Goal: Communication & Community: Answer question/provide support

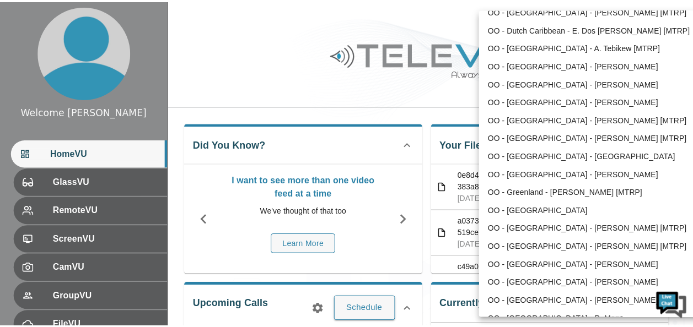
scroll to position [164, 0]
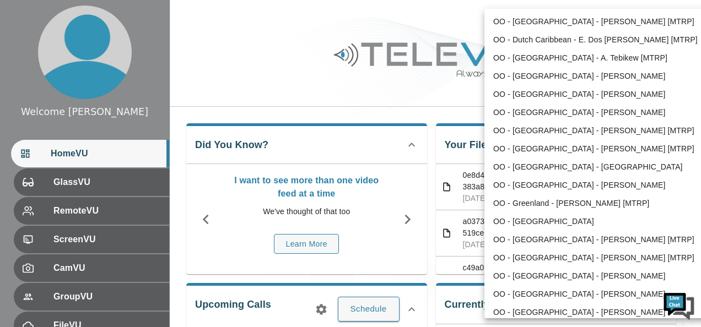
click at [589, 97] on li "OO - [GEOGRAPHIC_DATA] - [PERSON_NAME]" at bounding box center [598, 94] width 229 height 18
type input "34"
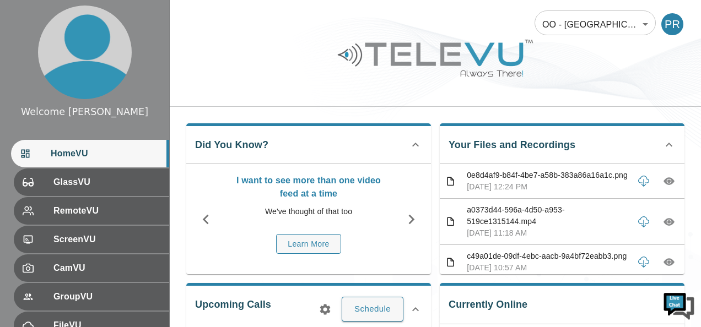
click at [589, 76] on li "OO - [GEOGRAPHIC_DATA] - [PERSON_NAME]" at bounding box center [595, 71] width 171 height 10
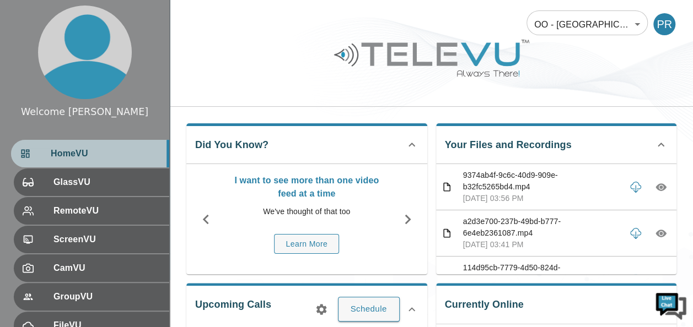
click at [123, 159] on span "HomeVU" at bounding box center [106, 153] width 110 height 13
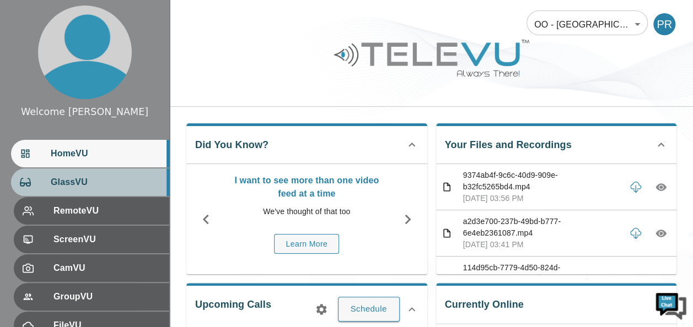
click at [101, 179] on span "GlassVU" at bounding box center [106, 182] width 110 height 13
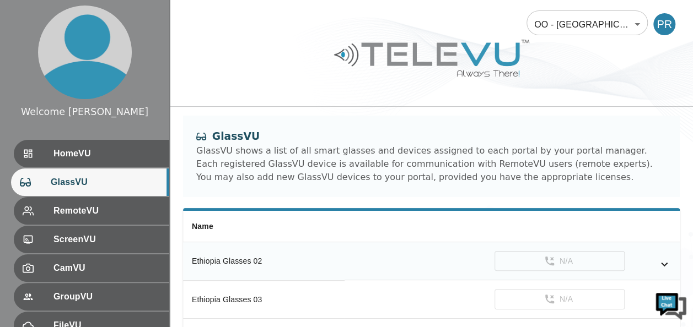
click at [662, 263] on icon "simple table" at bounding box center [664, 265] width 7 height 4
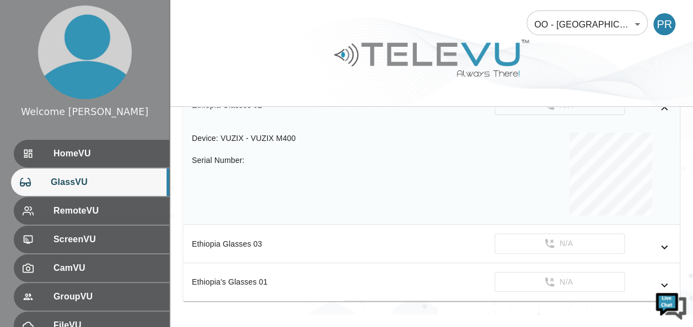
scroll to position [169, 0]
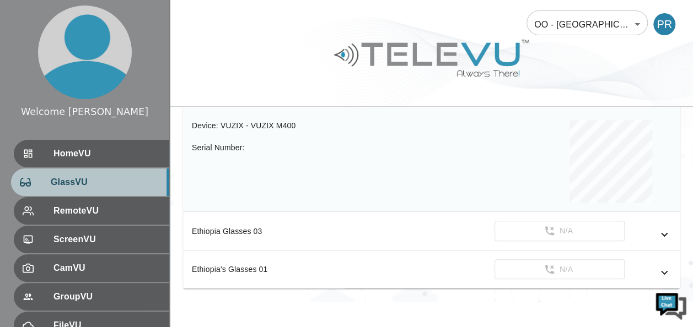
click at [106, 179] on span "GlassVU" at bounding box center [106, 182] width 110 height 13
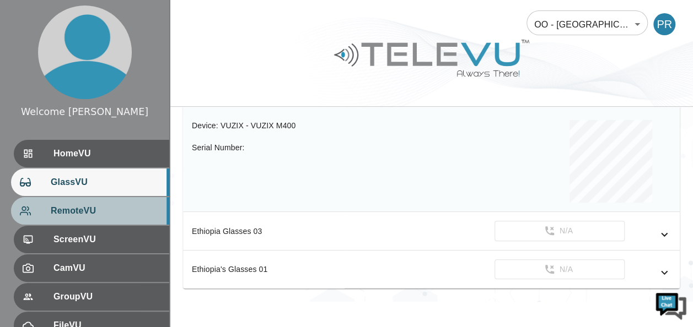
click at [95, 207] on span "RemoteVU" at bounding box center [106, 210] width 110 height 13
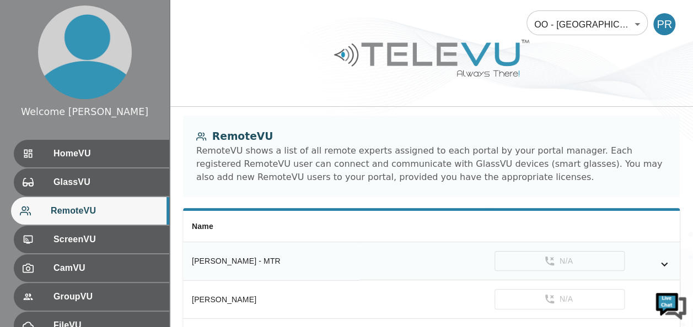
click at [665, 265] on icon "simple table" at bounding box center [663, 264] width 13 height 13
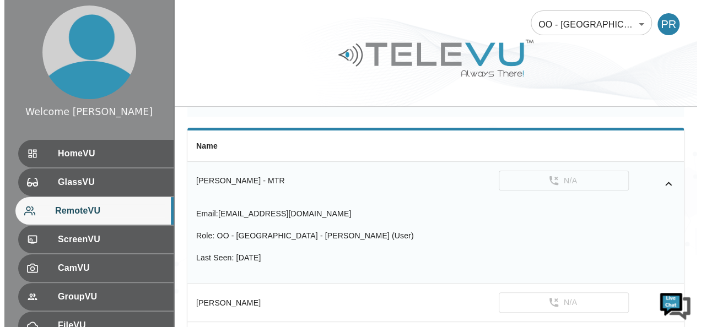
scroll to position [88, 0]
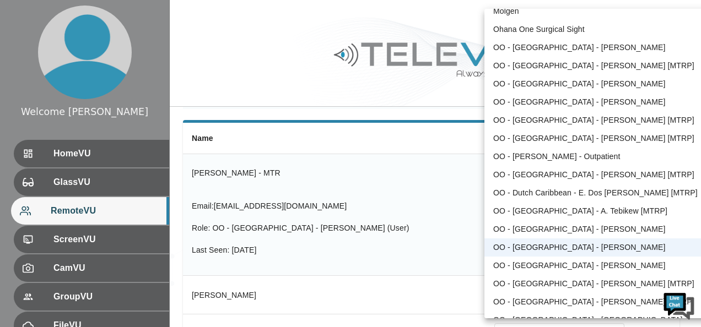
scroll to position [0, 0]
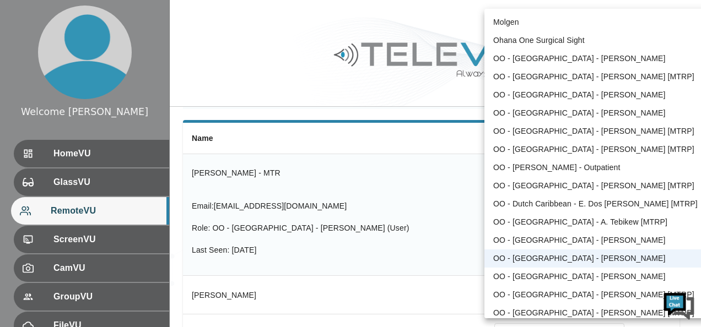
click at [411, 182] on div at bounding box center [350, 163] width 701 height 327
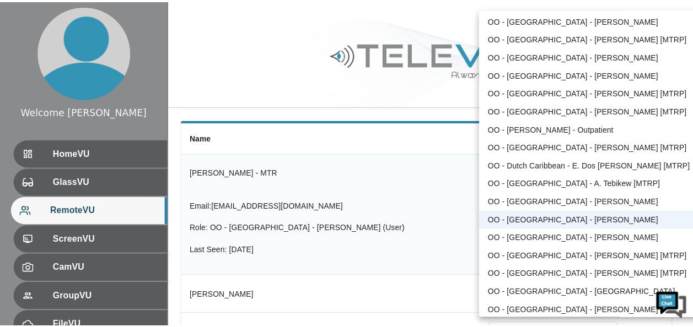
scroll to position [40, 0]
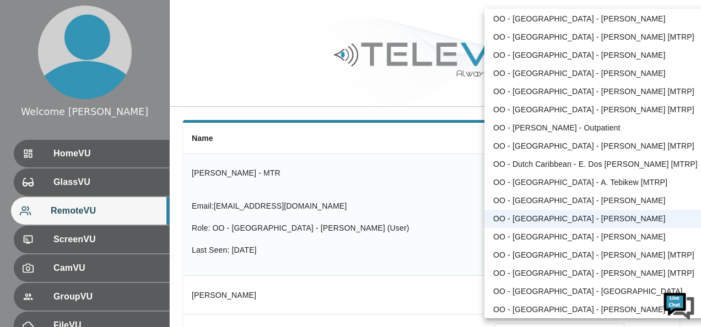
click at [600, 218] on li "OO - [GEOGRAPHIC_DATA] - [PERSON_NAME]" at bounding box center [598, 219] width 229 height 18
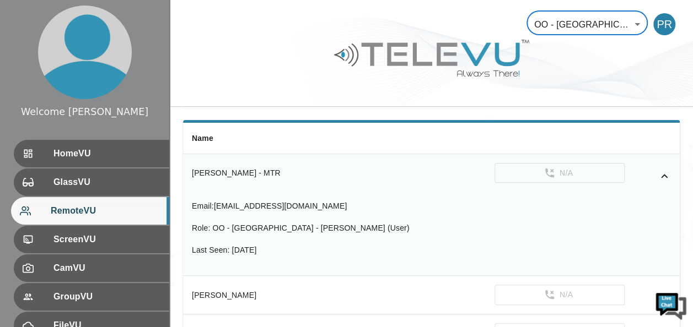
click at [600, 218] on ul "Molgen Ohana One Surgical Sight OO - [GEOGRAPHIC_DATA] - [PERSON_NAME] OO - [GE…" at bounding box center [595, 309] width 171 height 619
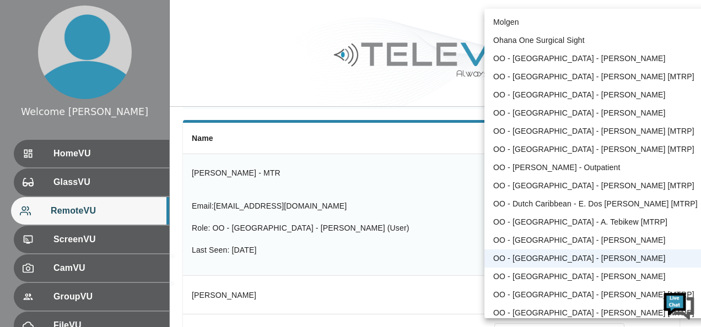
click at [430, 12] on div at bounding box center [350, 163] width 701 height 327
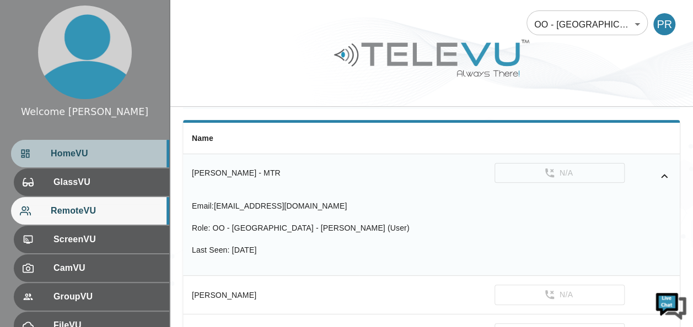
click at [125, 155] on span "HomeVU" at bounding box center [106, 153] width 110 height 13
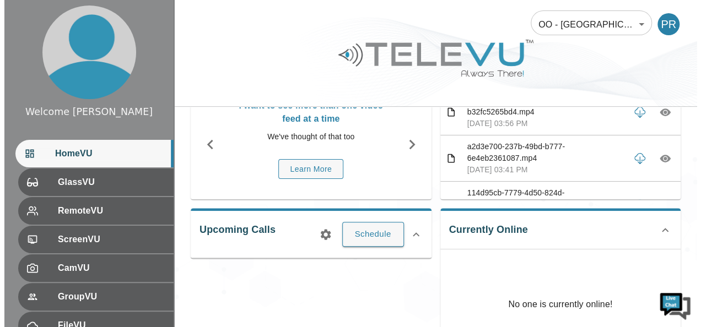
scroll to position [66, 0]
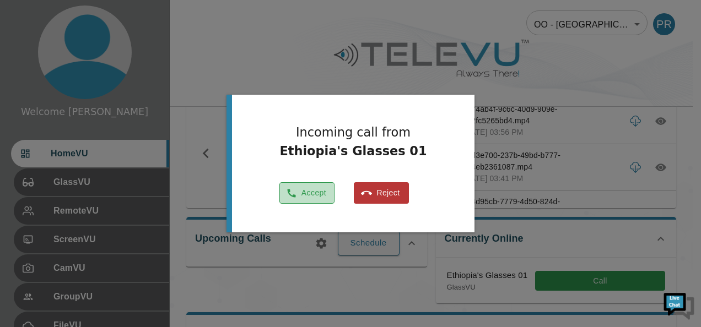
click at [308, 190] on button "Accept" at bounding box center [306, 192] width 55 height 21
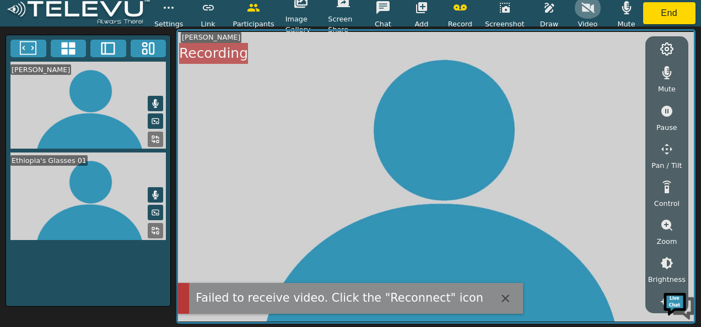
click at [584, 8] on icon "button" at bounding box center [587, 7] width 13 height 13
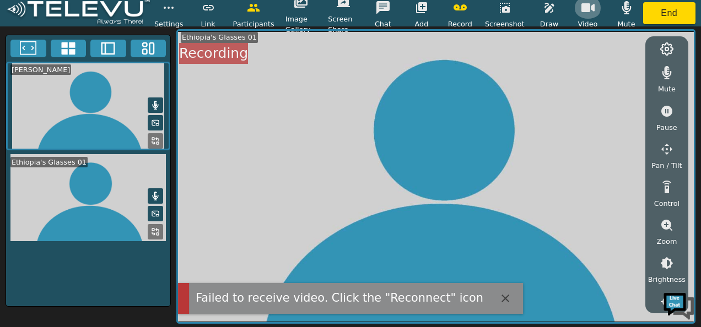
click at [584, 8] on icon "button" at bounding box center [587, 7] width 13 height 9
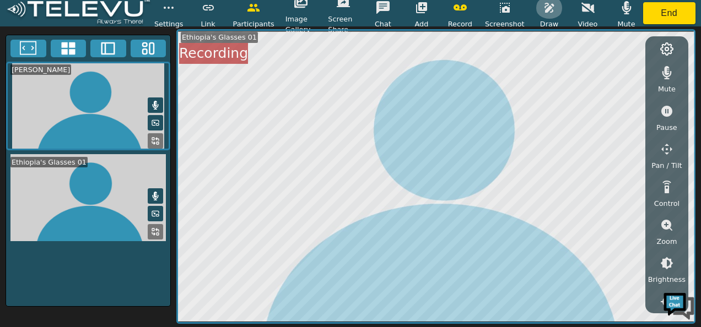
click at [544, 9] on icon "button" at bounding box center [549, 7] width 13 height 13
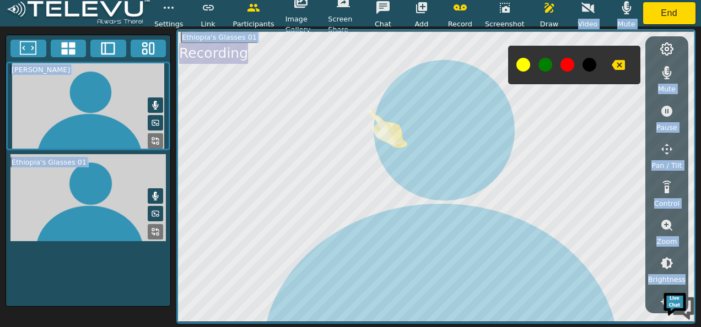
click at [366, 108] on div "Settings Link Participants Image Gallery Screen Share Chat Add Record Screensho…" at bounding box center [350, 163] width 701 height 327
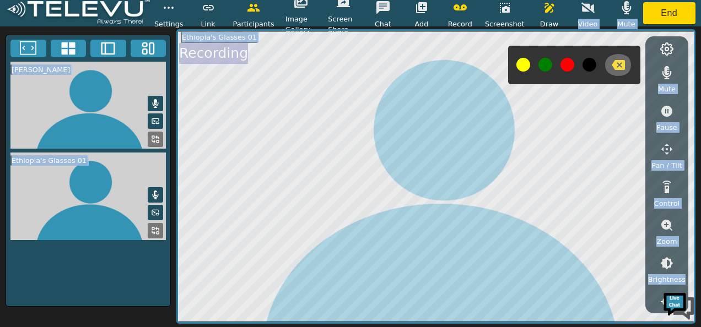
click at [618, 61] on icon "button" at bounding box center [618, 65] width 13 height 10
click at [615, 63] on icon "button" at bounding box center [618, 64] width 13 height 13
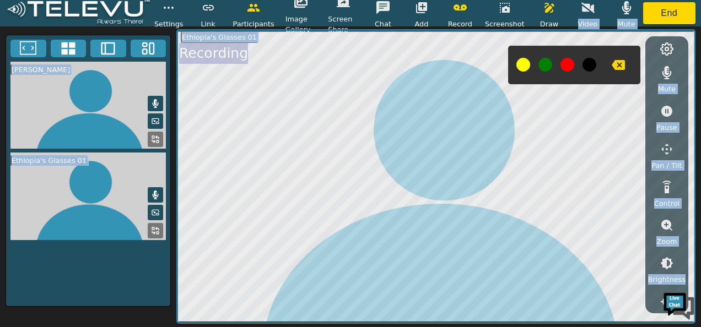
click at [615, 63] on icon "button" at bounding box center [618, 64] width 13 height 13
click at [619, 63] on icon "button" at bounding box center [618, 64] width 13 height 13
click at [544, 4] on icon "button" at bounding box center [549, 7] width 13 height 13
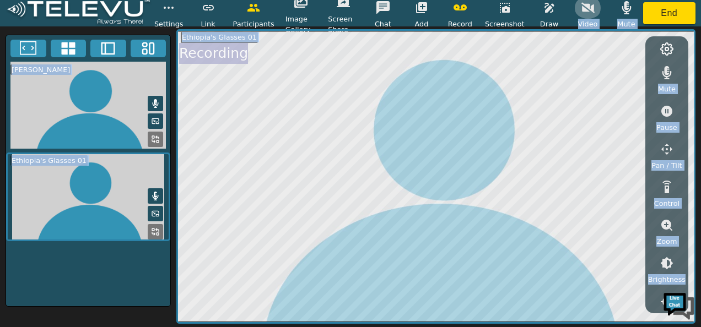
click at [579, 4] on button "button" at bounding box center [588, 8] width 28 height 22
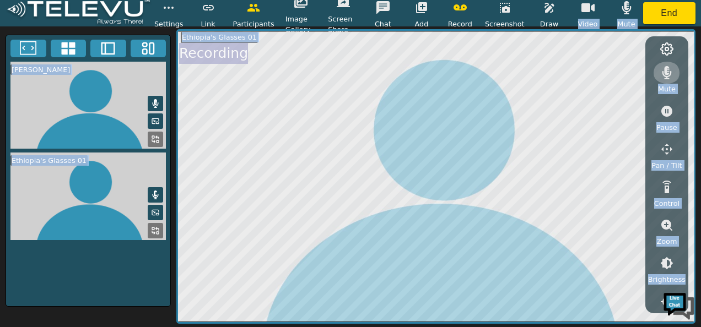
click at [668, 77] on icon "button" at bounding box center [666, 72] width 13 height 13
click at [664, 75] on icon "button" at bounding box center [666, 73] width 13 height 10
click at [549, 12] on icon "button" at bounding box center [548, 8] width 9 height 10
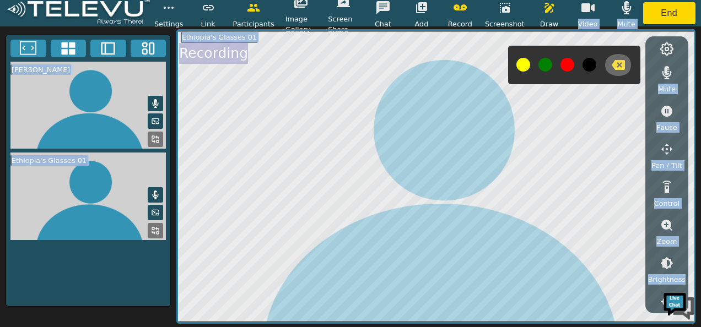
click at [617, 66] on icon "button" at bounding box center [618, 64] width 13 height 13
click at [562, 68] on button at bounding box center [567, 65] width 14 height 14
click at [617, 63] on icon "button" at bounding box center [618, 65] width 13 height 10
click at [614, 65] on icon "button" at bounding box center [618, 65] width 13 height 10
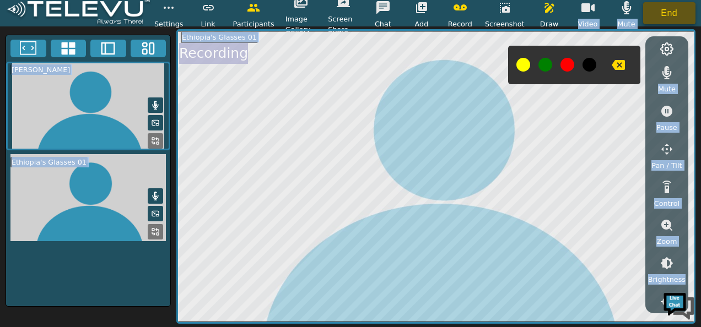
click at [671, 7] on button "End" at bounding box center [669, 13] width 53 height 22
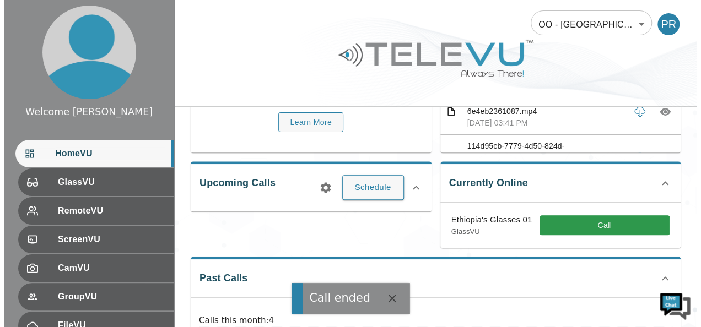
scroll to position [132, 0]
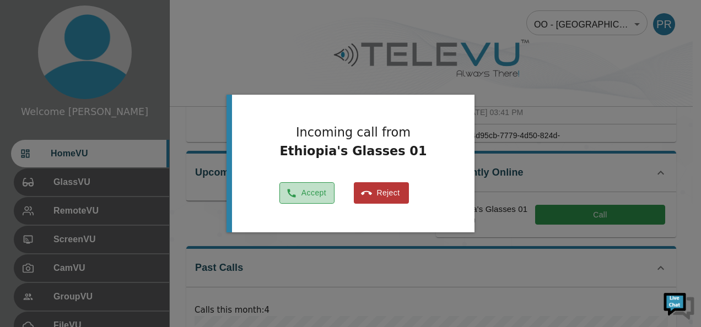
click at [316, 193] on button "Accept" at bounding box center [306, 192] width 55 height 21
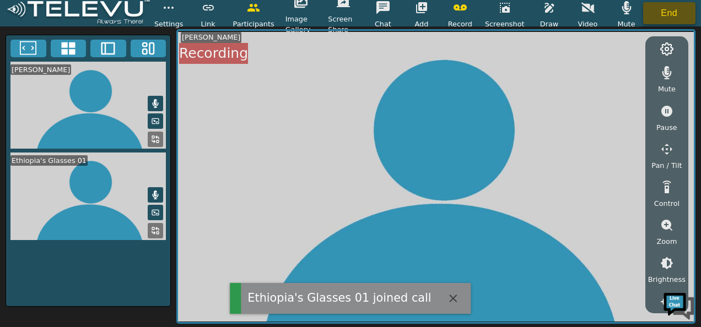
click at [677, 17] on button "End" at bounding box center [669, 13] width 53 height 22
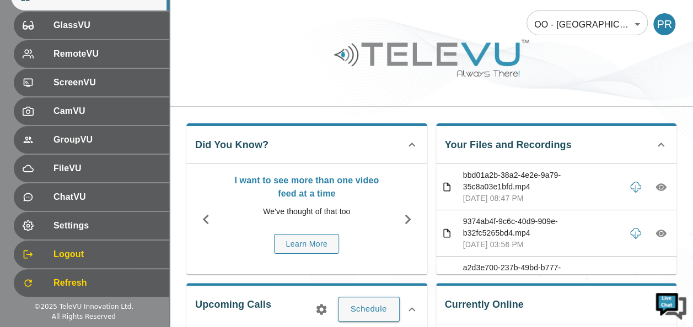
scroll to position [160, 0]
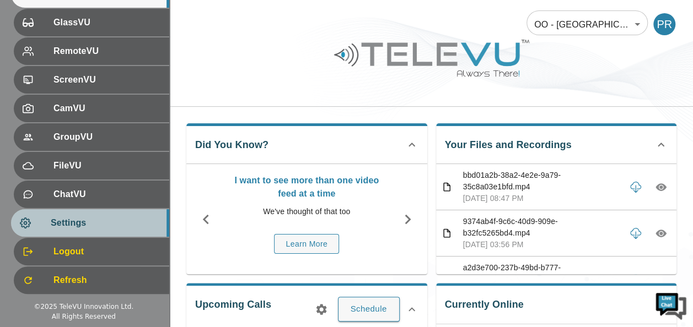
click at [125, 219] on span "Settings" at bounding box center [106, 223] width 110 height 13
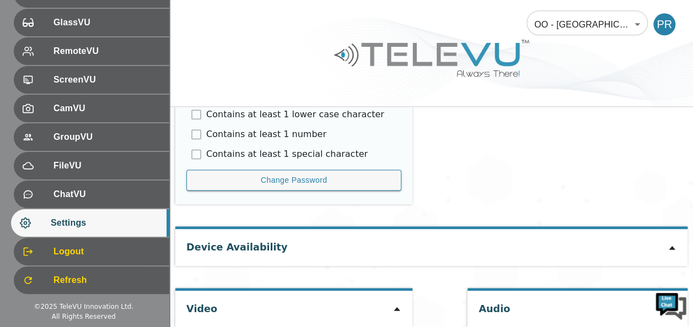
scroll to position [660, 0]
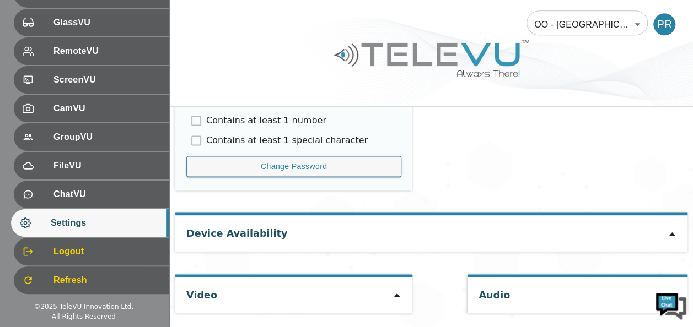
click at [392, 295] on icon at bounding box center [396, 295] width 9 height 9
type input "a21f1a8b0910c29a1b2720d1cc8f2ad3c4797c896898a6ece183ca08122d5660"
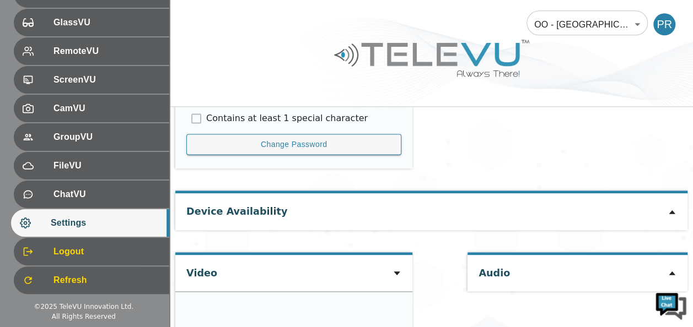
click at [670, 211] on icon at bounding box center [671, 213] width 6 height 4
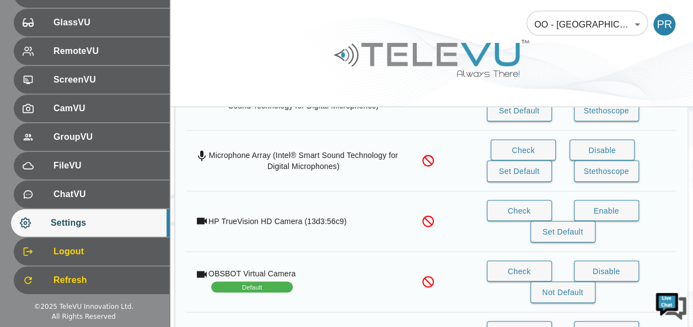
scroll to position [947, 0]
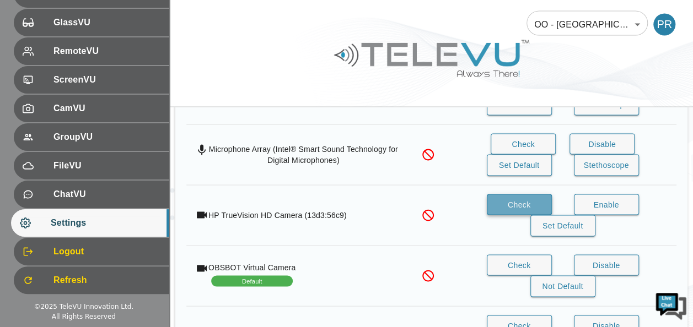
click at [526, 199] on button "Check" at bounding box center [519, 204] width 65 height 21
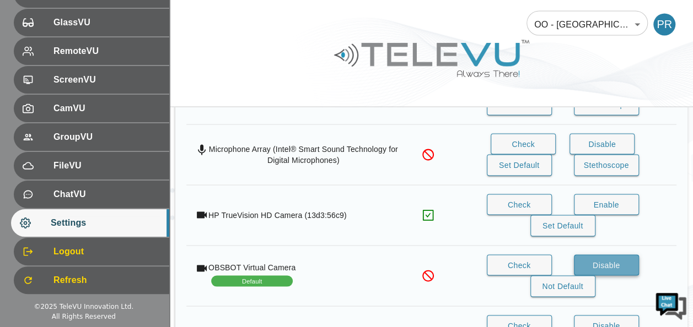
click at [612, 256] on button "Disable" at bounding box center [606, 265] width 65 height 21
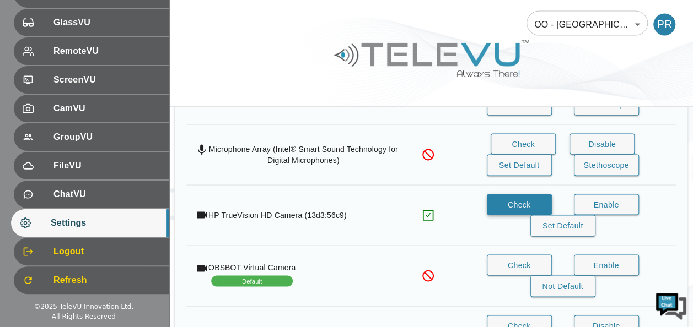
click at [512, 194] on button "Check" at bounding box center [519, 204] width 65 height 21
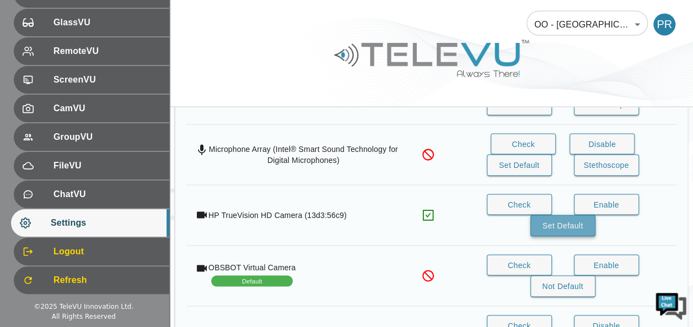
click at [551, 218] on button "Set Default" at bounding box center [562, 225] width 65 height 21
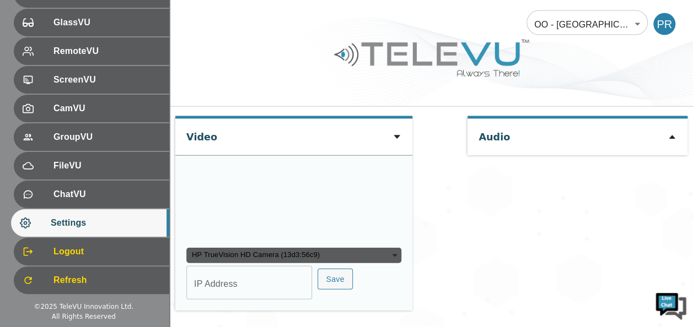
scroll to position [0, 0]
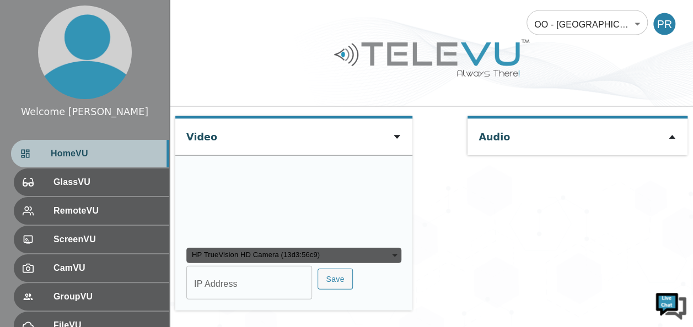
click at [109, 154] on span "HomeVU" at bounding box center [106, 153] width 110 height 13
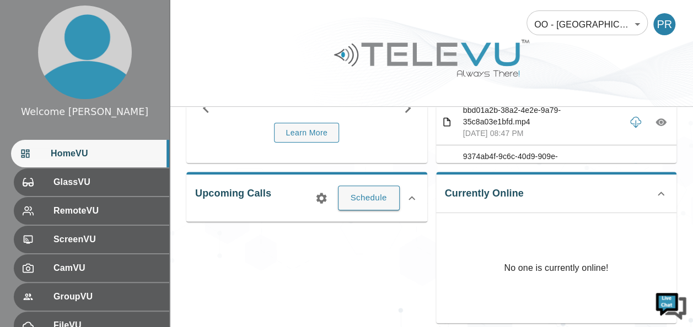
scroll to position [95, 0]
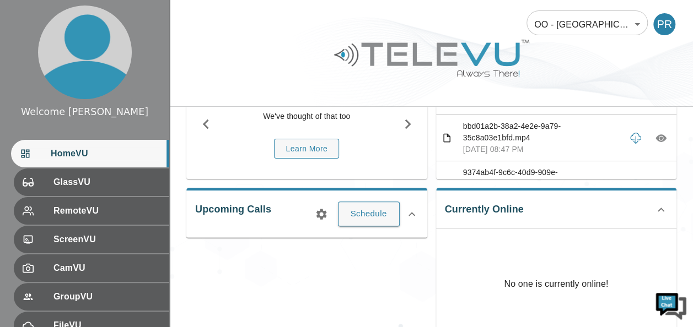
click at [661, 208] on icon at bounding box center [660, 210] width 7 height 4
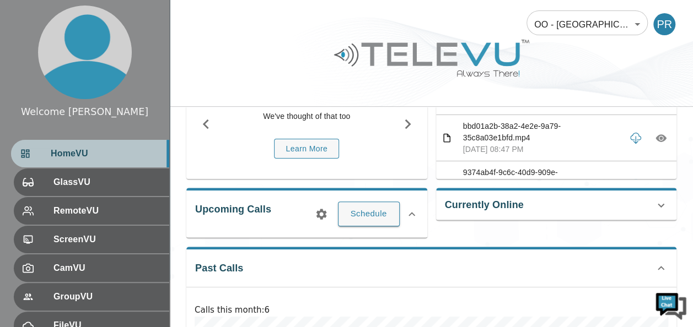
click at [72, 154] on span "HomeVU" at bounding box center [106, 153] width 110 height 13
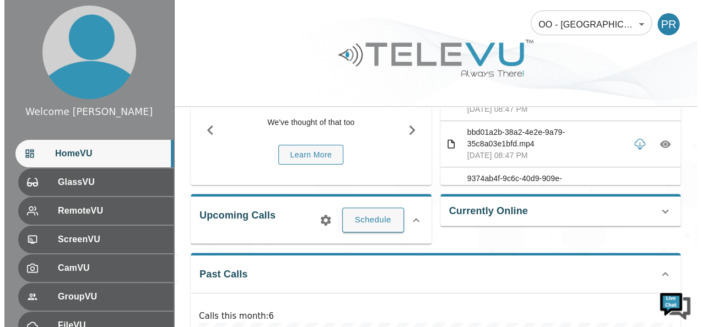
scroll to position [111, 0]
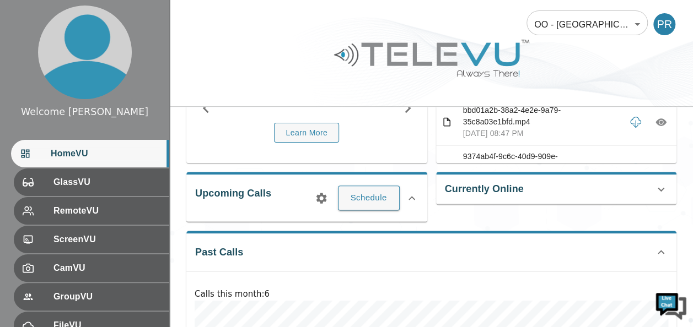
click at [661, 190] on icon at bounding box center [660, 189] width 7 height 4
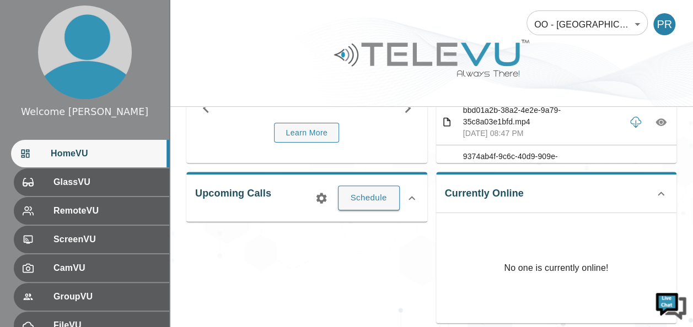
click at [660, 196] on icon at bounding box center [660, 193] width 13 height 13
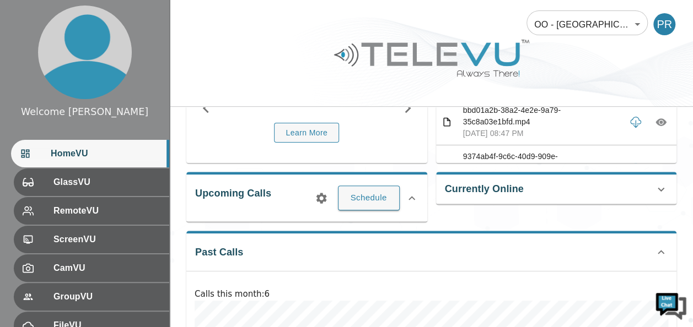
click at [659, 194] on icon at bounding box center [660, 189] width 13 height 13
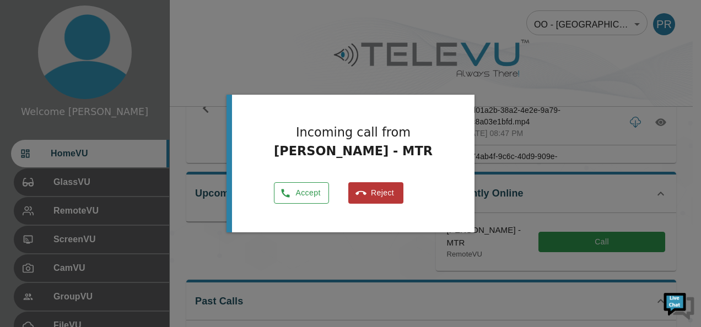
click at [314, 192] on button "Accept" at bounding box center [301, 192] width 55 height 21
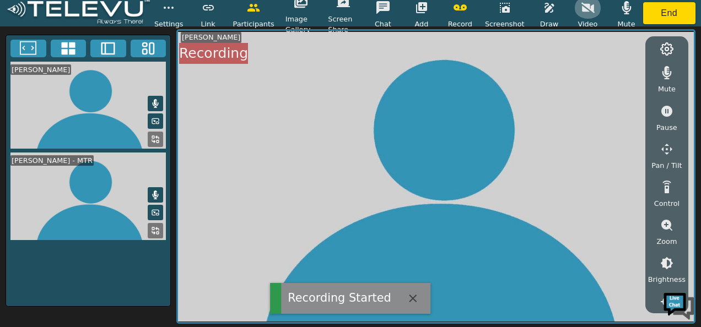
click at [584, 15] on button "button" at bounding box center [588, 8] width 28 height 22
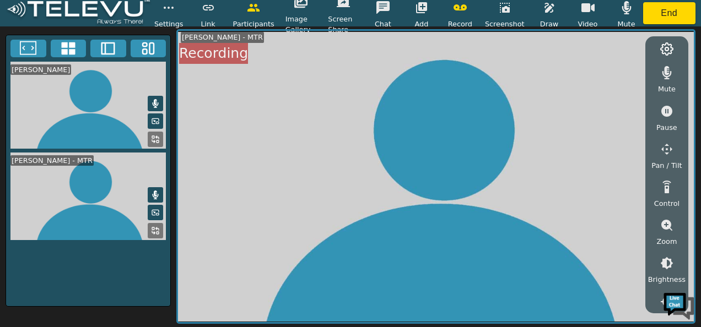
click at [585, 7] on icon "button" at bounding box center [587, 7] width 13 height 9
click at [585, 7] on icon "button" at bounding box center [587, 8] width 13 height 10
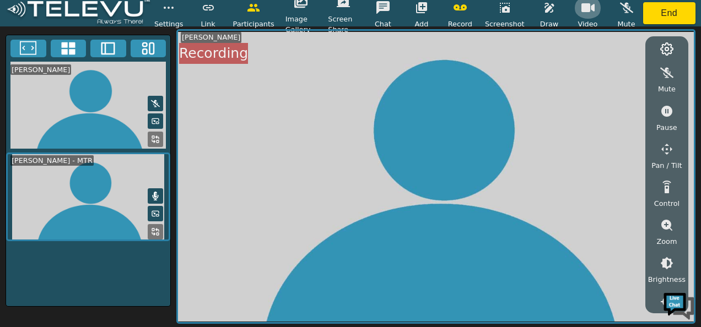
click at [584, 8] on icon "button" at bounding box center [587, 7] width 13 height 9
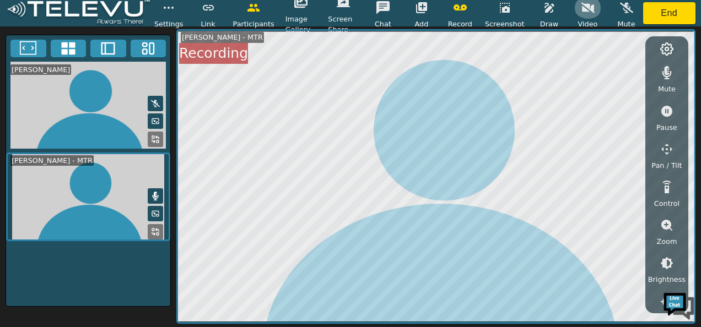
click at [584, 8] on icon "button" at bounding box center [587, 7] width 13 height 13
click at [548, 14] on icon "button" at bounding box center [549, 7] width 13 height 13
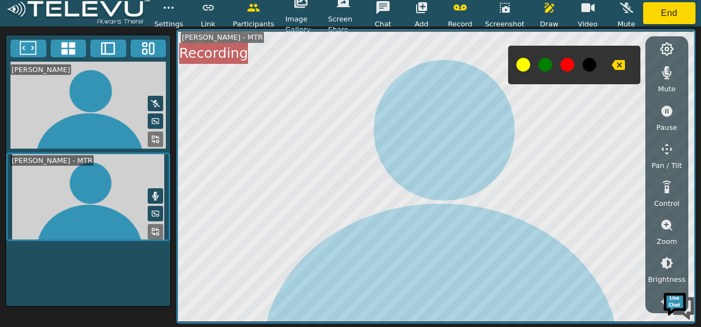
click at [555, 18] on div "Draw" at bounding box center [550, 13] width 28 height 33
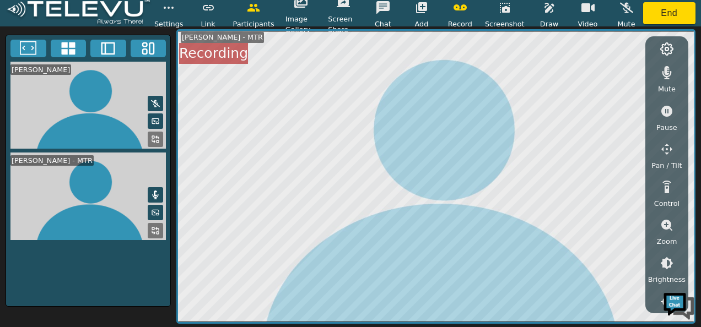
click at [544, 8] on icon "button" at bounding box center [549, 7] width 13 height 13
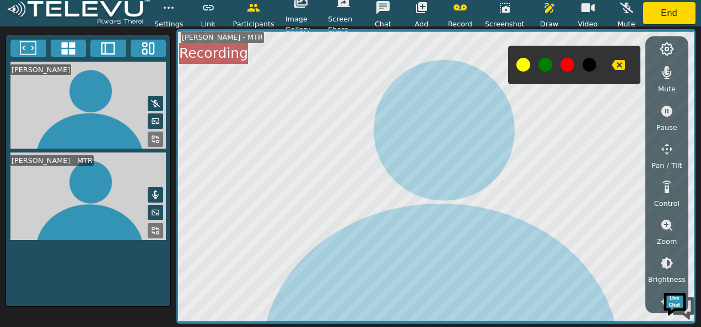
click at [562, 66] on button at bounding box center [567, 65] width 14 height 14
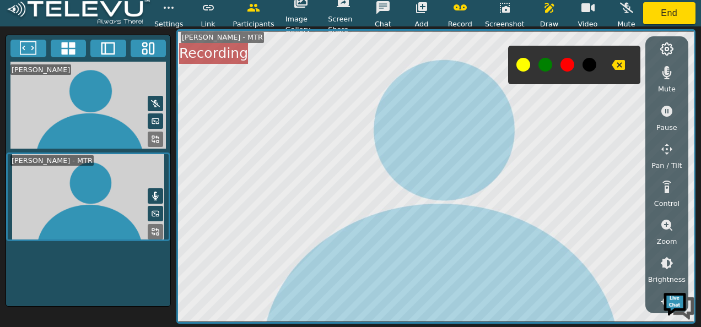
click at [157, 144] on button at bounding box center [155, 139] width 15 height 15
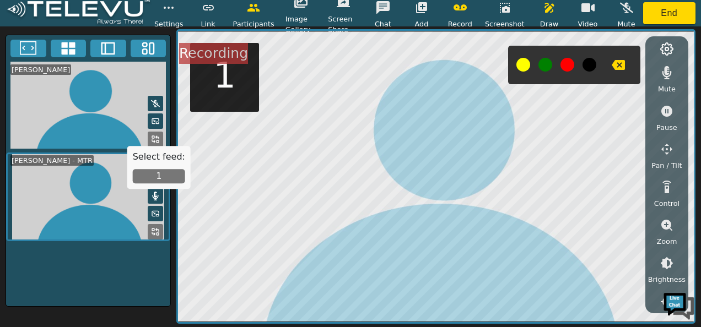
click at [155, 174] on button "1" at bounding box center [159, 177] width 52 height 14
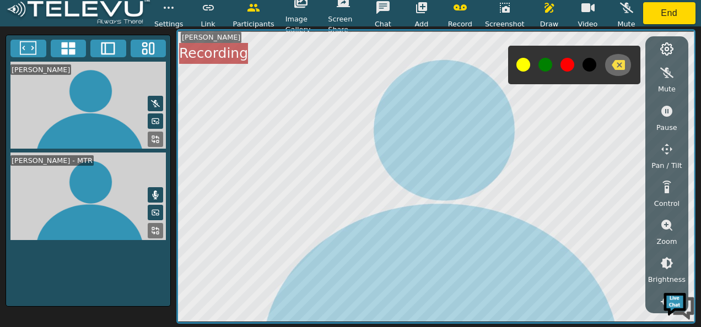
click at [616, 68] on icon "button" at bounding box center [618, 65] width 13 height 10
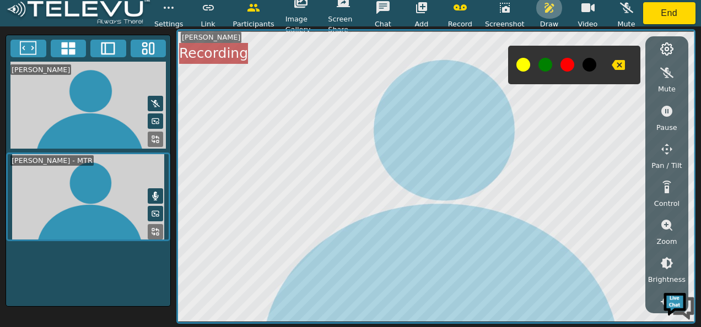
click at [549, 9] on icon "button" at bounding box center [549, 7] width 13 height 13
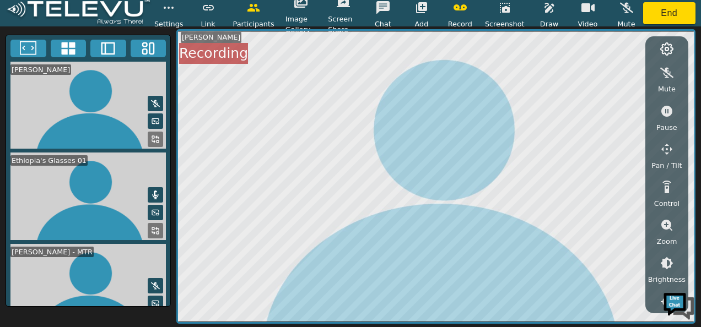
drag, startPoint x: 686, startPoint y: 184, endPoint x: 684, endPoint y: 198, distance: 13.8
click at [684, 198] on div "Mute Pause Pan / Tilt Control Zoom Brightness Focus Volume Resolution Flashligh…" at bounding box center [666, 174] width 43 height 277
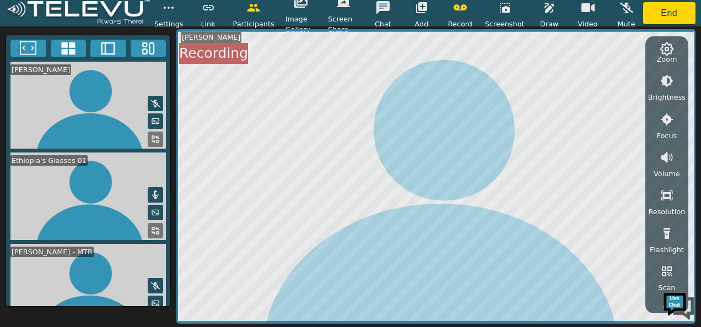
scroll to position [184, 0]
click at [668, 158] on icon "button" at bounding box center [666, 155] width 13 height 13
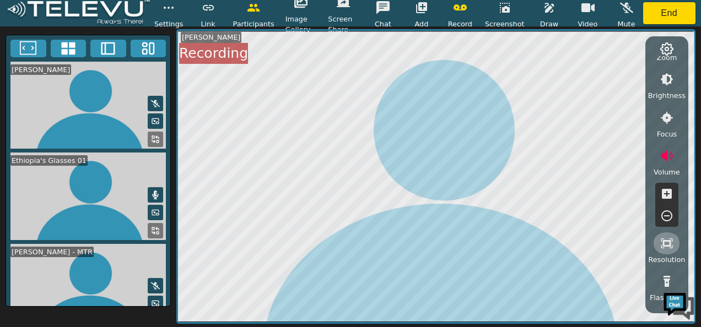
click at [669, 245] on icon "button" at bounding box center [666, 243] width 13 height 13
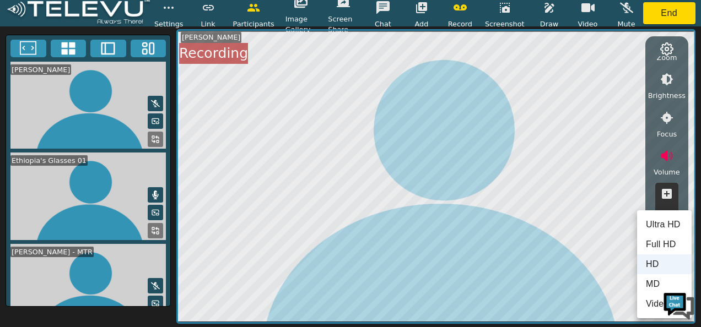
click at [549, 249] on div at bounding box center [350, 163] width 701 height 327
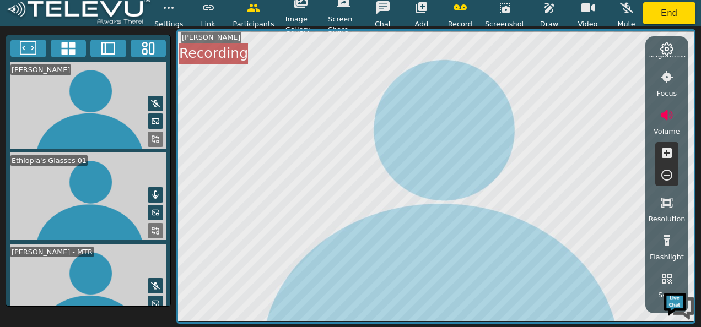
scroll to position [232, 0]
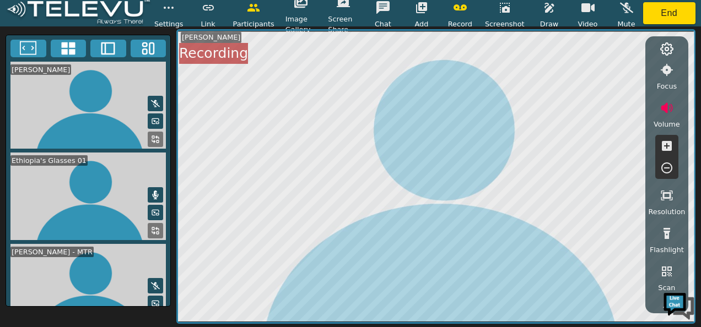
drag, startPoint x: 683, startPoint y: 279, endPoint x: 683, endPoint y: 288, distance: 8.3
click at [683, 288] on div "Mute Pause Pan / Tilt Control Zoom Brightness Focus Volume Resolution Flashligh…" at bounding box center [666, 181] width 37 height 251
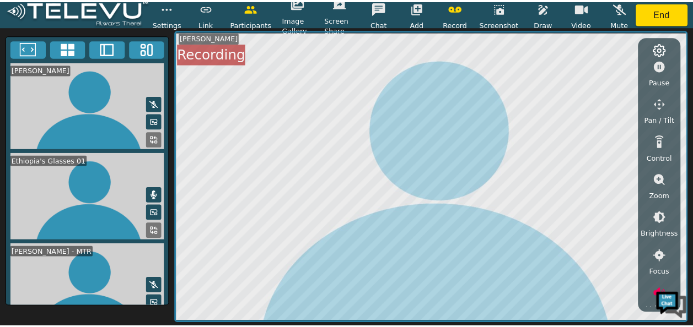
scroll to position [0, 0]
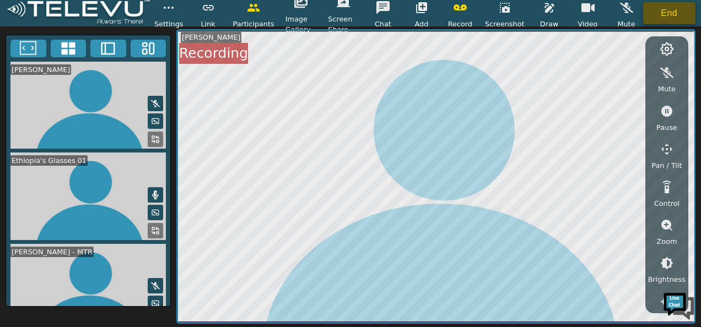
click at [667, 9] on button "End" at bounding box center [669, 13] width 53 height 22
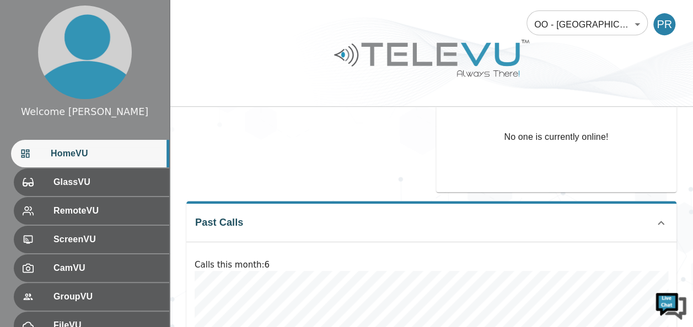
scroll to position [160, 0]
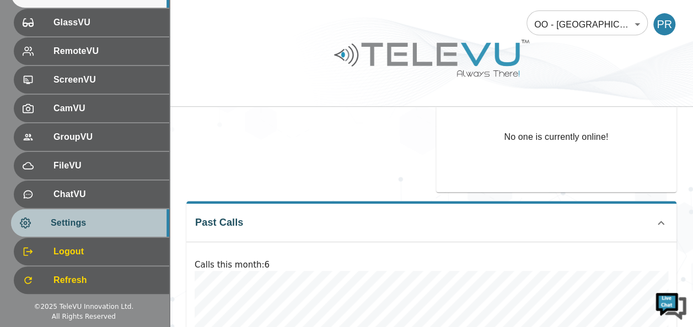
click at [93, 226] on span "Settings" at bounding box center [106, 223] width 110 height 13
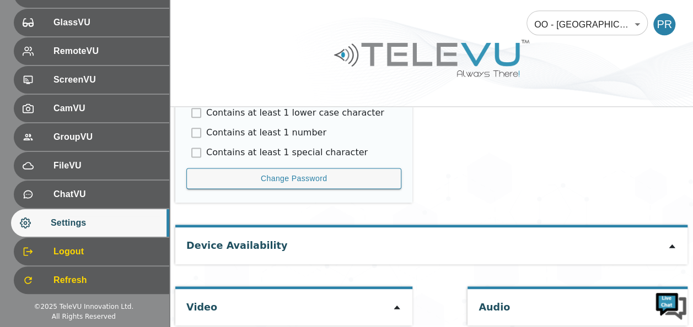
scroll to position [660, 0]
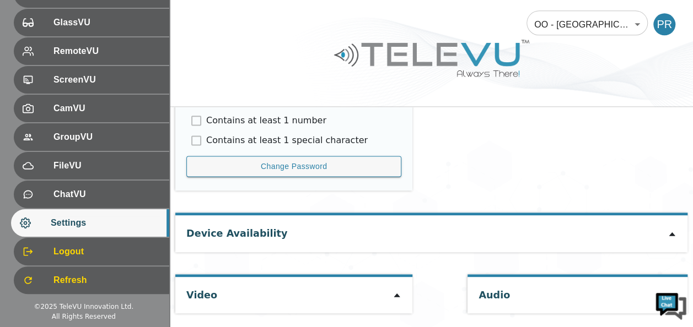
click at [394, 294] on icon at bounding box center [397, 296] width 6 height 4
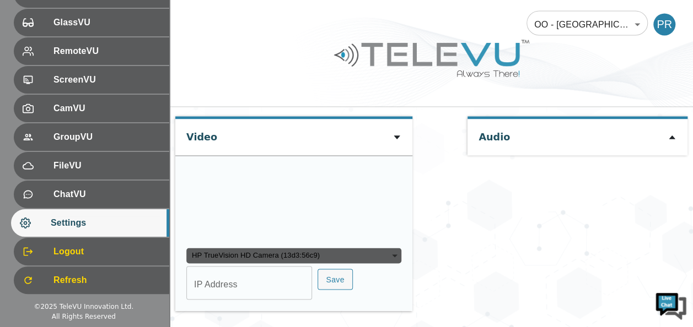
scroll to position [885, 0]
click at [317, 276] on button "Save" at bounding box center [334, 279] width 35 height 21
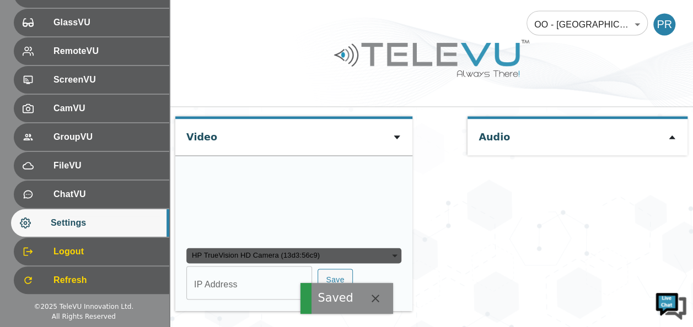
scroll to position [0, 0]
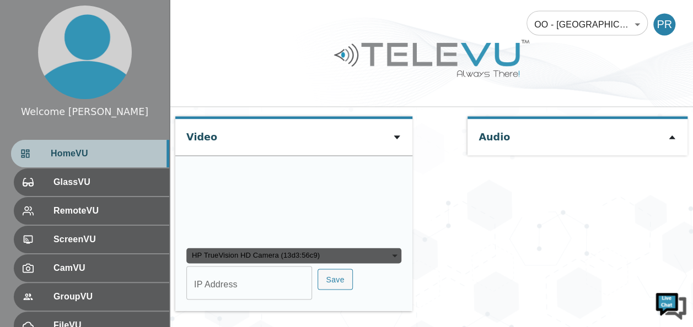
click at [88, 159] on span "HomeVU" at bounding box center [106, 153] width 110 height 13
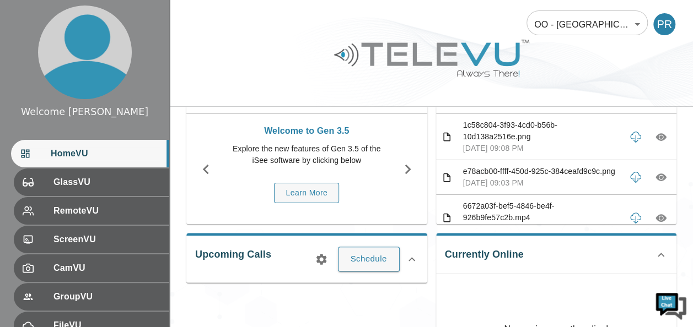
scroll to position [63, 0]
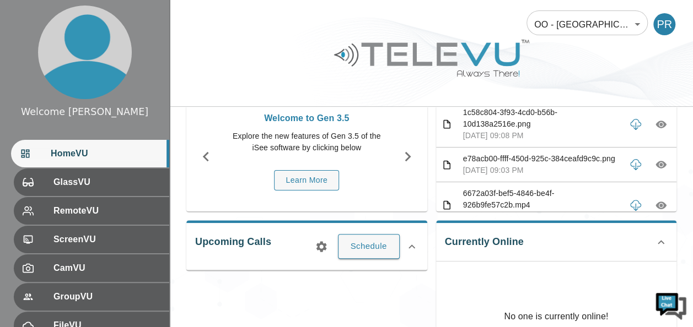
click at [661, 245] on icon at bounding box center [660, 242] width 13 height 13
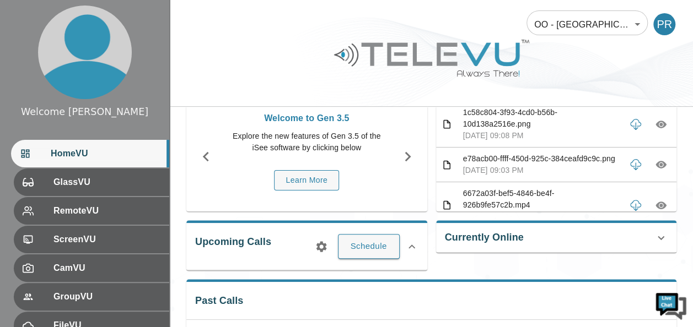
click at [660, 239] on icon at bounding box center [660, 238] width 7 height 4
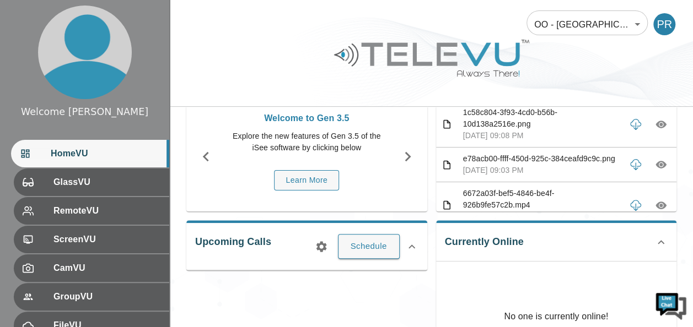
click at [660, 239] on icon at bounding box center [660, 242] width 13 height 13
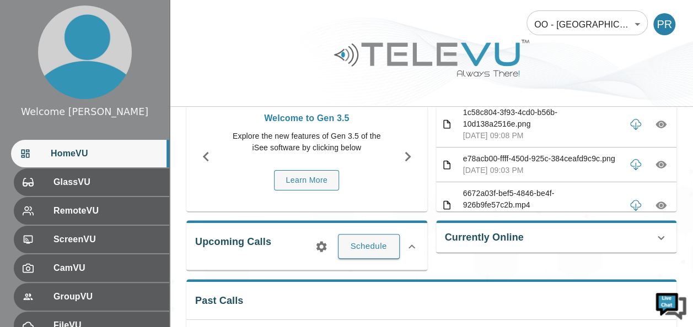
click at [660, 239] on icon at bounding box center [660, 238] width 7 height 4
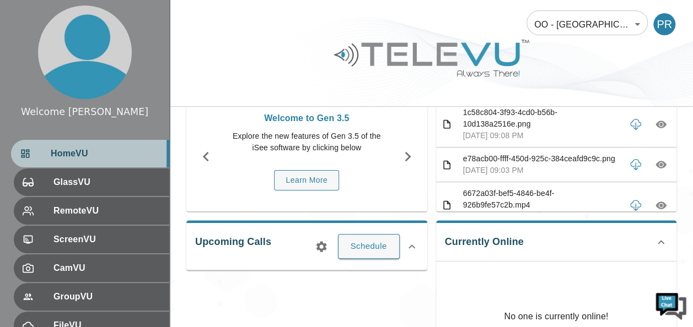
click at [110, 147] on div "HomeVU" at bounding box center [90, 154] width 158 height 28
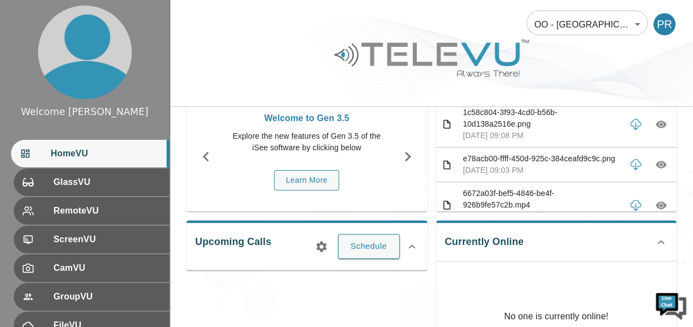
click at [658, 240] on icon at bounding box center [660, 242] width 13 height 13
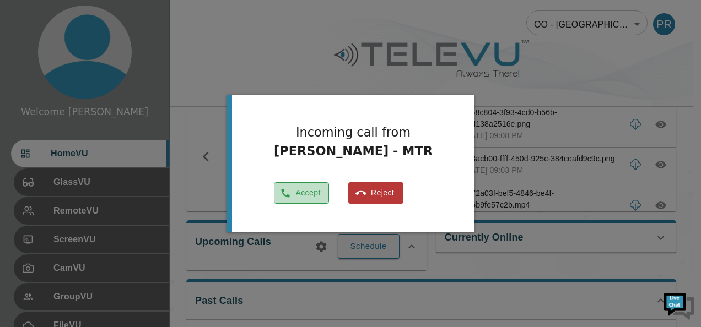
click at [307, 197] on button "Accept" at bounding box center [301, 192] width 55 height 21
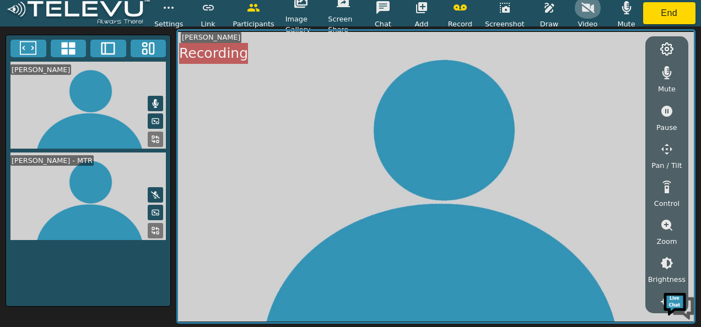
click at [586, 6] on icon "button" at bounding box center [587, 8] width 13 height 10
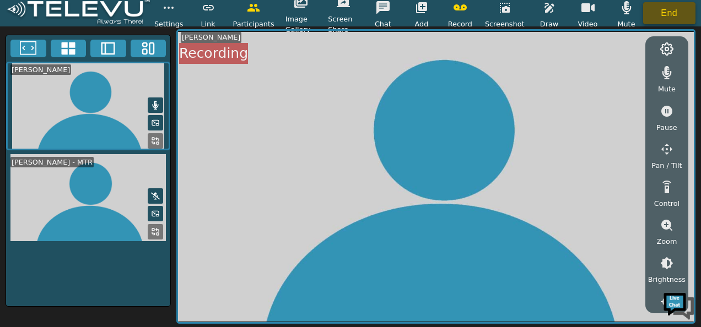
click at [680, 14] on button "End" at bounding box center [669, 13] width 53 height 22
